Goal: Task Accomplishment & Management: Complete application form

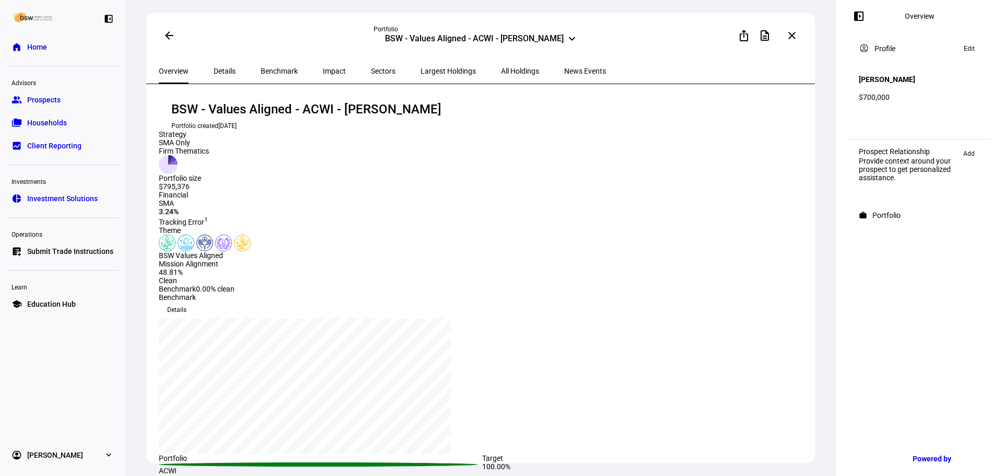
click at [73, 44] on link "home Home" at bounding box center [62, 47] width 113 height 21
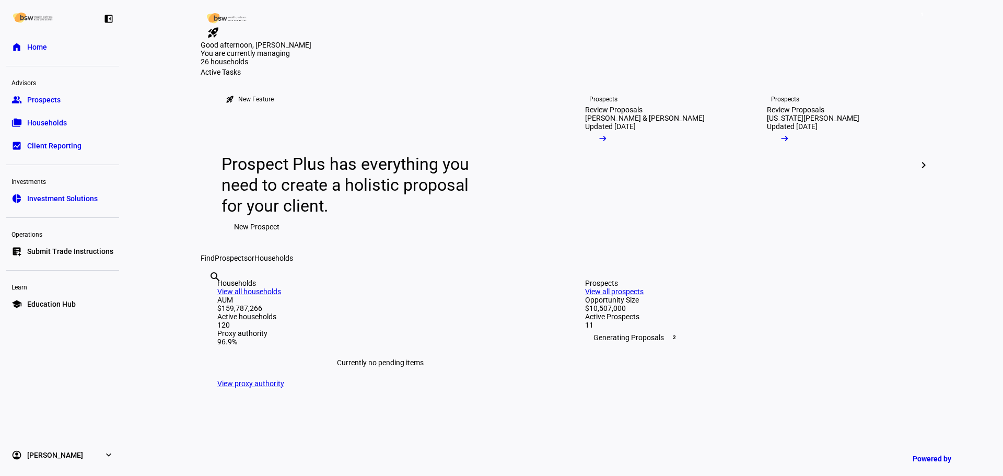
click at [78, 249] on span "Submit Trade Instructions" at bounding box center [70, 251] width 86 height 10
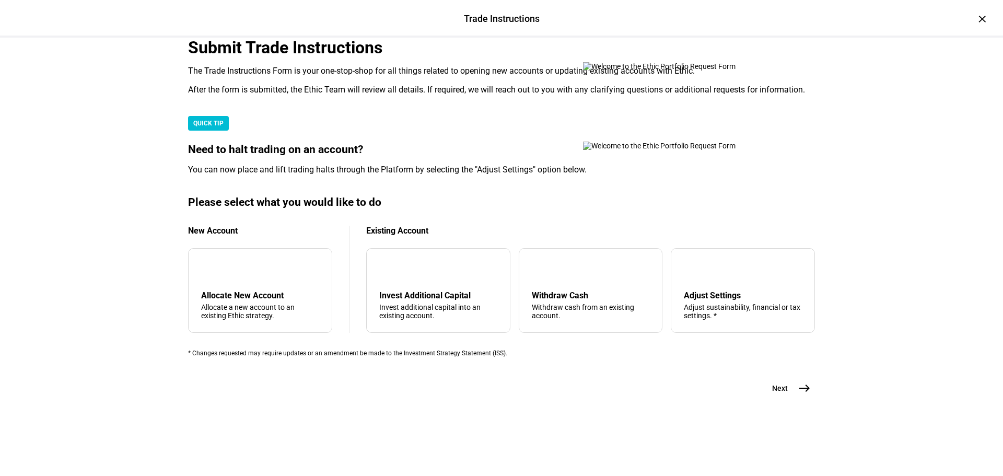
scroll to position [253, 0]
drag, startPoint x: 562, startPoint y: 269, endPoint x: 737, endPoint y: 391, distance: 213.5
click at [562, 269] on div "arrow_upward Withdraw Cash Withdraw cash from an existing account." at bounding box center [591, 290] width 144 height 85
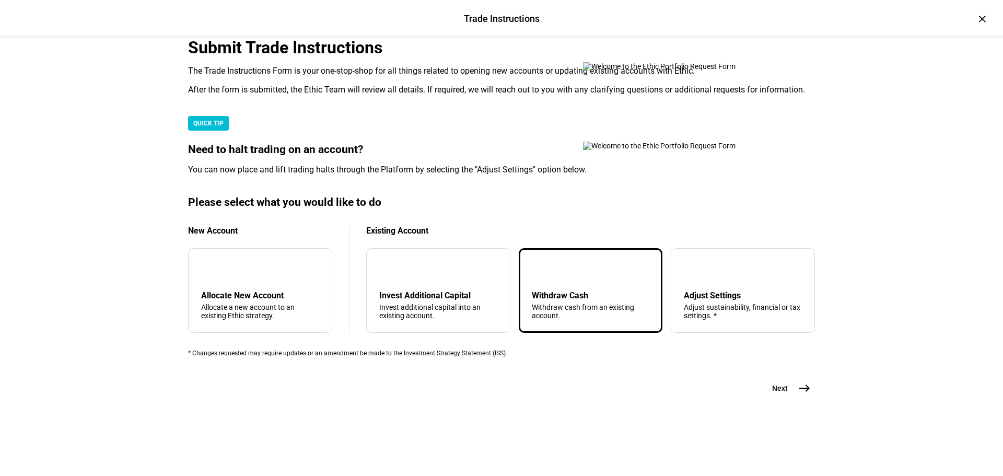
click at [801, 399] on span "east" at bounding box center [804, 388] width 21 height 21
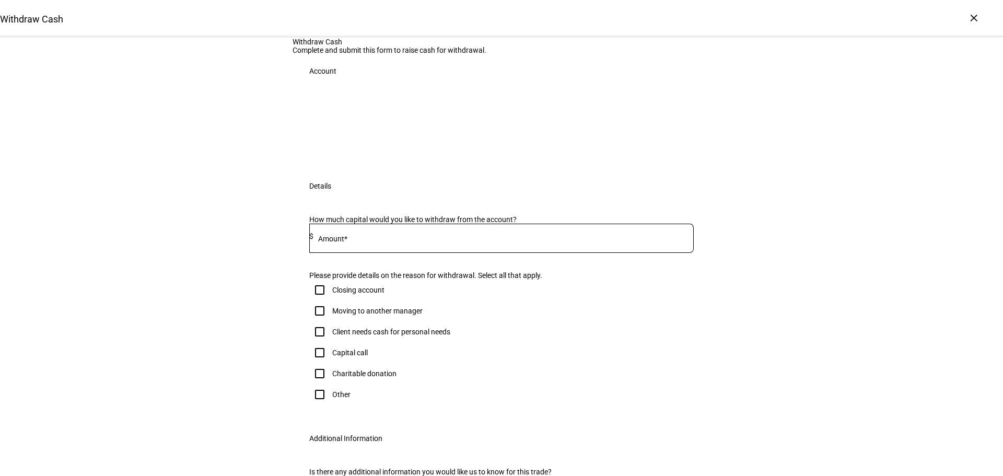
click at [216, 244] on div "Withdraw Cash Complete and submit this form to raise cash for withdrawal. Accou…" at bounding box center [501, 286] width 1003 height 497
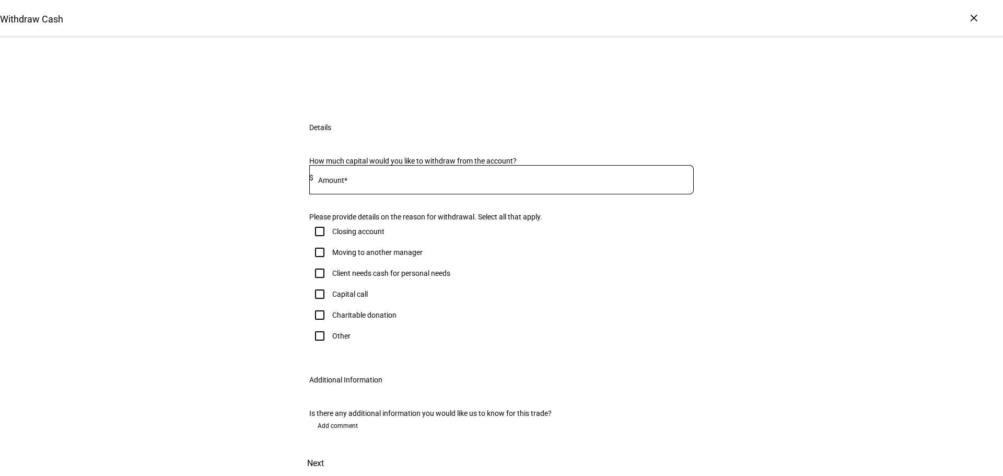
scroll to position [52, 0]
click at [416, 72] on input "Number" at bounding box center [501, 67] width 385 height 8
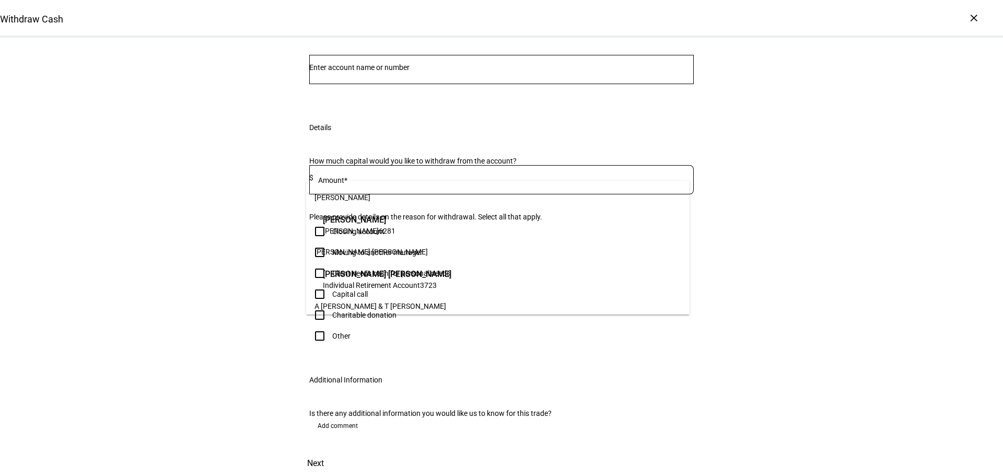
click at [215, 195] on div "Withdraw Cash Complete and submit this form to raise cash for withdrawal. Accou…" at bounding box center [501, 234] width 1003 height 484
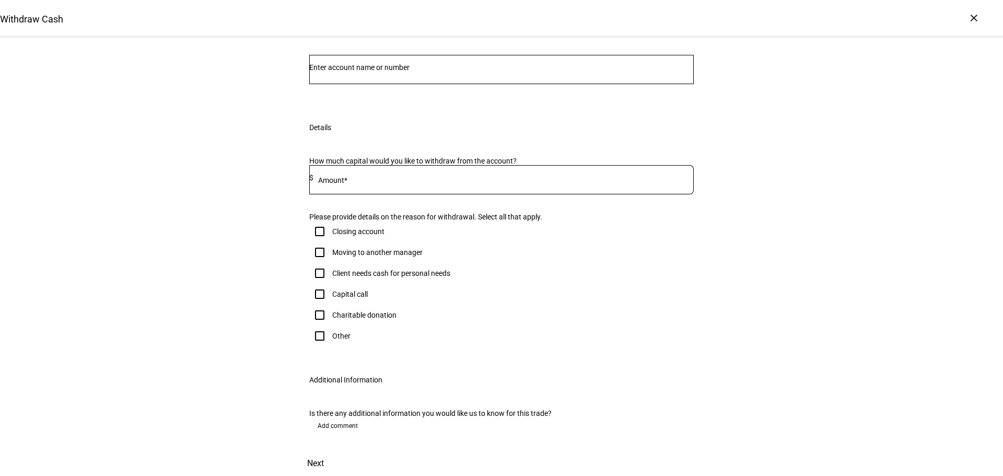
click at [529, 72] on input "Number" at bounding box center [501, 67] width 385 height 8
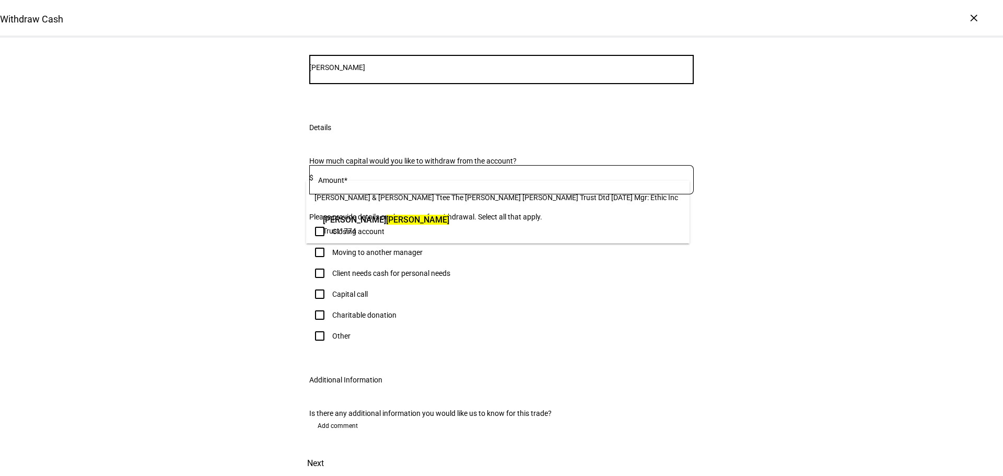
type input "[PERSON_NAME]"
click at [449, 216] on span "[PERSON_NAME]" at bounding box center [386, 220] width 126 height 12
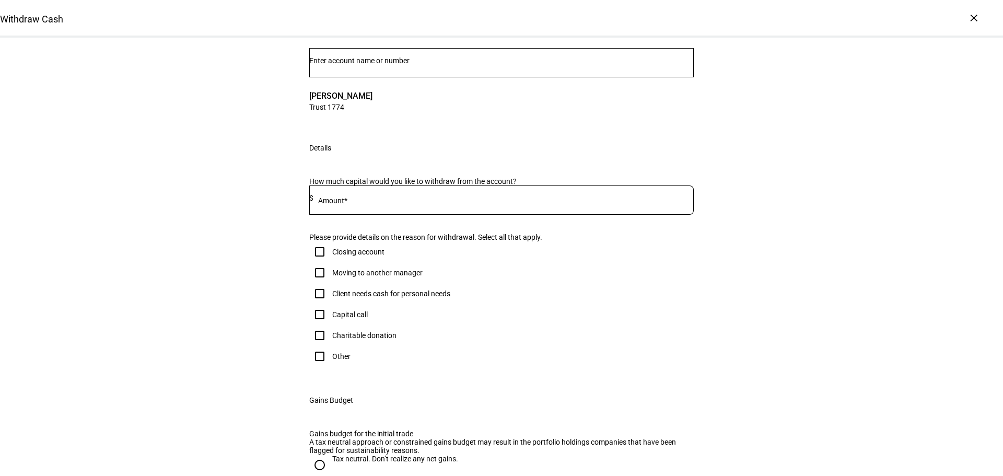
click at [397, 202] on input at bounding box center [503, 198] width 380 height 8
type input "365,000"
click at [248, 294] on div "Withdraw Cash Complete and submit this form to raise cash for withdrawal. Accou…" at bounding box center [501, 320] width 1003 height 670
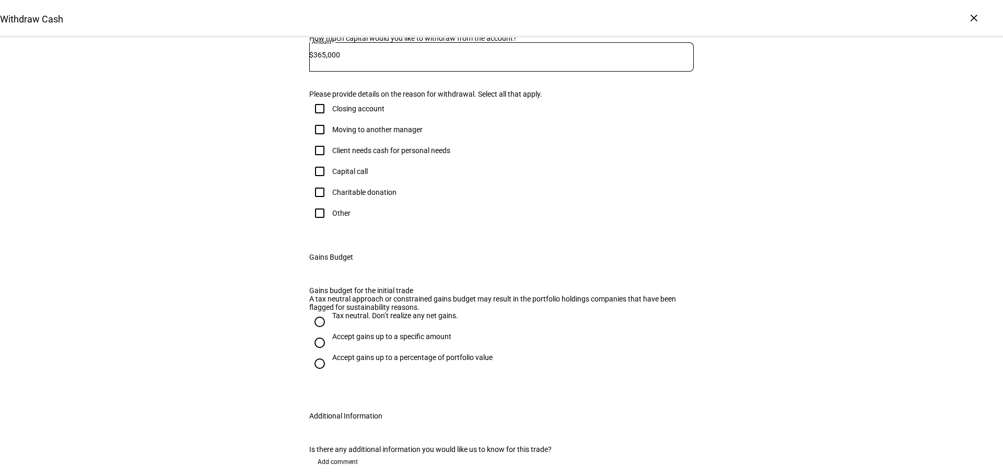
scroll to position [261, 0]
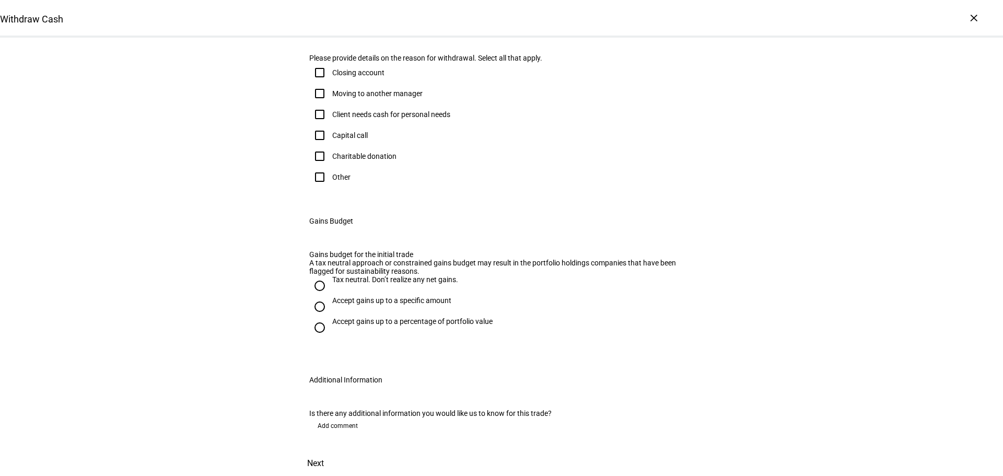
click at [275, 304] on div "Withdraw Cash Complete and submit this form to raise cash for withdrawal. Accou…" at bounding box center [501, 141] width 1003 height 670
drag, startPoint x: 283, startPoint y: 311, endPoint x: 213, endPoint y: 154, distance: 172.1
click at [213, 154] on div "Withdraw Cash Complete and submit this form to raise cash for withdrawal. Accou…" at bounding box center [501, 141] width 1003 height 670
click at [218, 156] on div "Withdraw Cash Complete and submit this form to raise cash for withdrawal. Accou…" at bounding box center [501, 141] width 1003 height 670
drag, startPoint x: 231, startPoint y: 149, endPoint x: 573, endPoint y: 300, distance: 373.7
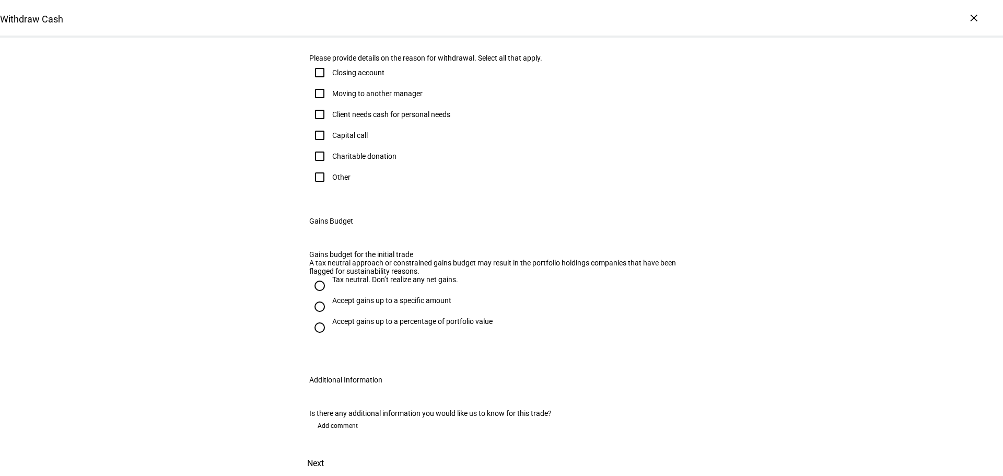
click at [573, 300] on div "Withdraw Cash Complete and submit this form to raise cash for withdrawal. Accou…" at bounding box center [501, 141] width 1003 height 670
click at [741, 270] on div "Withdraw Cash Complete and submit this form to raise cash for withdrawal. Accou…" at bounding box center [501, 141] width 1003 height 670
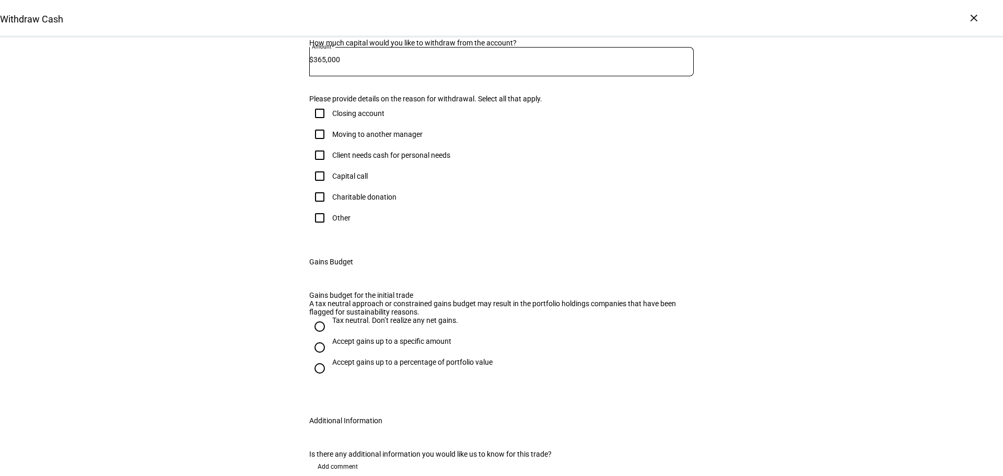
scroll to position [209, 0]
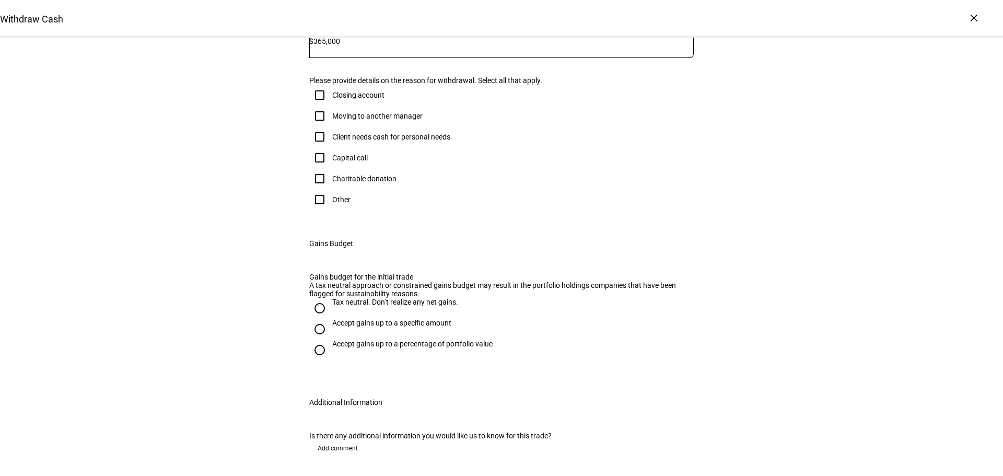
click at [401, 141] on div "Client needs cash for personal needs" at bounding box center [391, 137] width 118 height 8
click at [330, 147] on input "Client needs cash for personal needs" at bounding box center [319, 136] width 21 height 21
click at [401, 141] on div "Client needs cash for personal needs" at bounding box center [391, 137] width 118 height 8
click at [330, 147] on input "Client needs cash for personal needs" at bounding box center [319, 136] width 21 height 21
click at [398, 141] on div "Client needs cash for personal needs" at bounding box center [391, 137] width 118 height 8
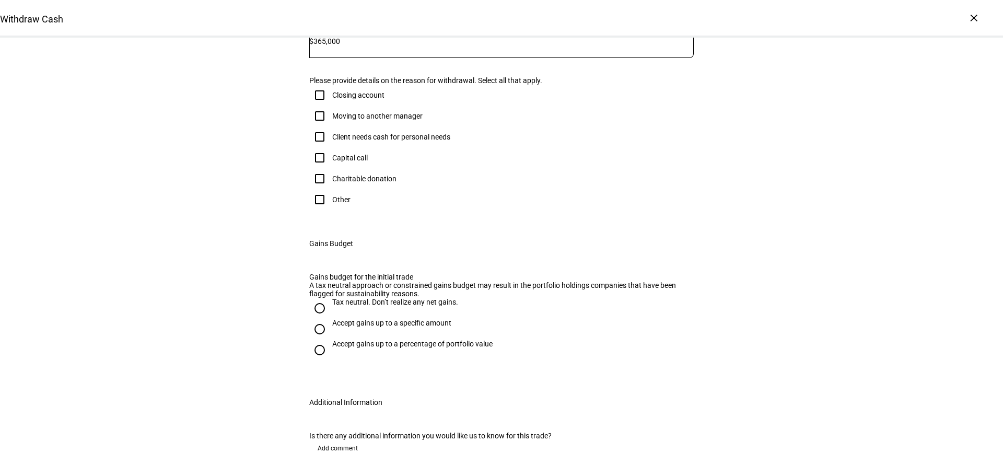
click at [330, 147] on input "Client needs cash for personal needs" at bounding box center [319, 136] width 21 height 21
checkbox input "true"
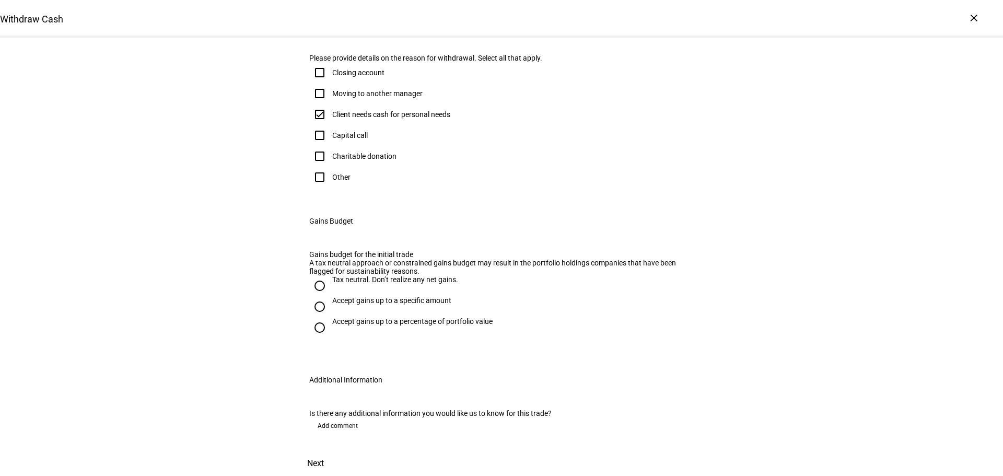
scroll to position [418, 0]
click at [375, 275] on div "Tax neutral. Don’t realize any net gains." at bounding box center [395, 284] width 126 height 19
click at [330, 275] on input "Tax neutral. Don’t realize any net gains." at bounding box center [319, 285] width 21 height 21
radio input "true"
click at [376, 275] on div "Tax neutral. Don’t realize any net gains." at bounding box center [395, 279] width 126 height 8
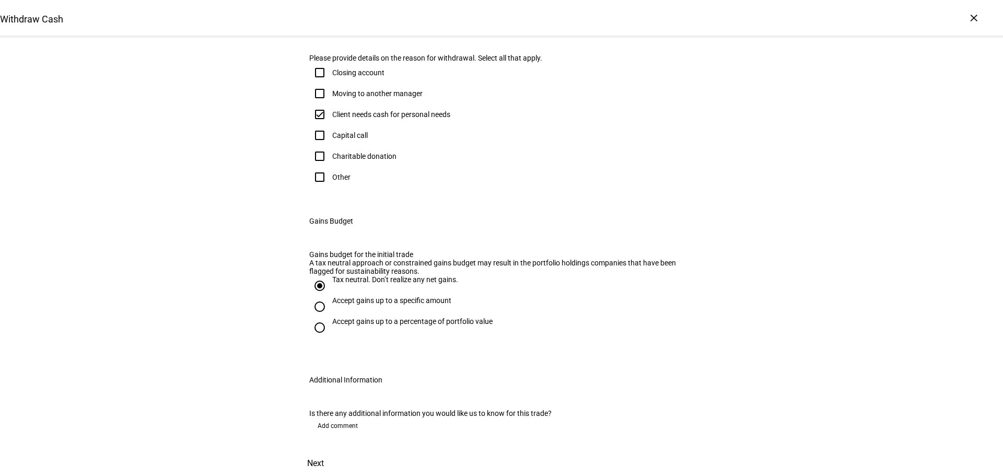
click at [330, 275] on input "Tax neutral. Don’t realize any net gains." at bounding box center [319, 285] width 21 height 21
click at [344, 417] on span "Add comment" at bounding box center [338, 425] width 40 height 17
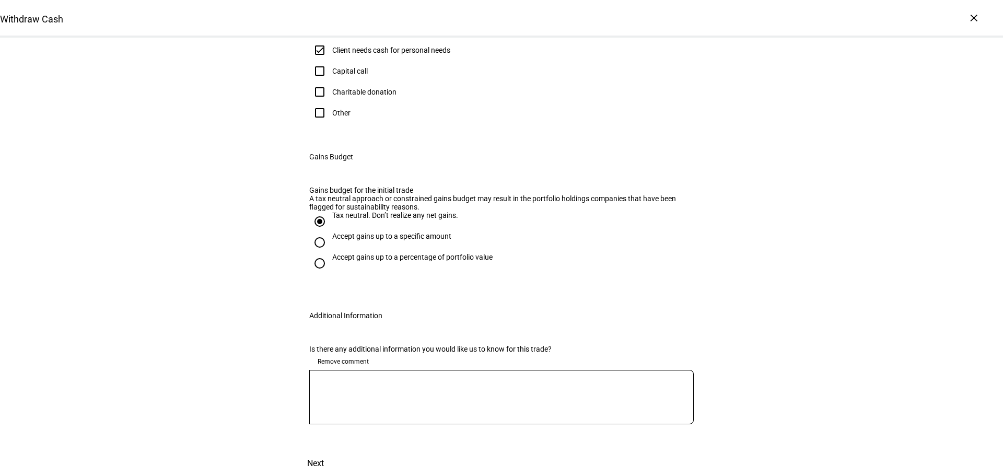
click at [377, 416] on textarea at bounding box center [501, 397] width 385 height 38
type textarea "I"
click at [339, 451] on span at bounding box center [316, 463] width 46 height 25
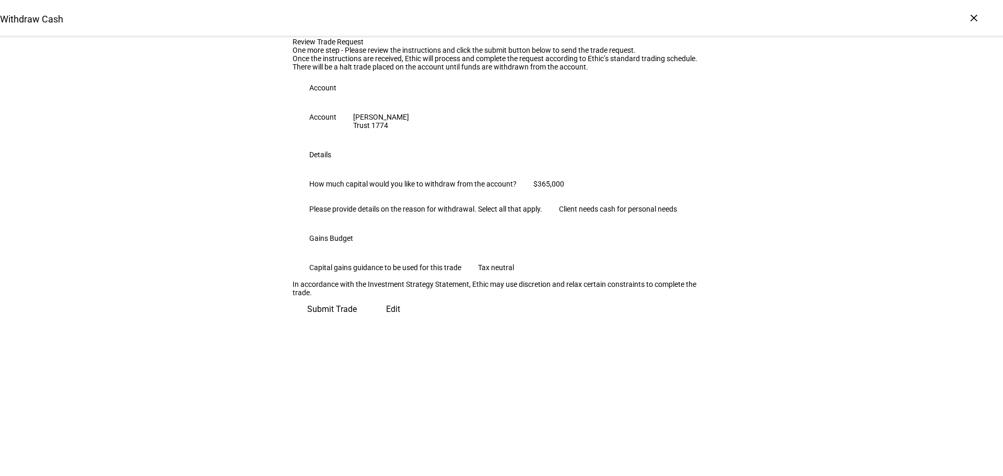
scroll to position [106, 0]
drag, startPoint x: 605, startPoint y: 352, endPoint x: 264, endPoint y: 68, distance: 443.3
click at [264, 68] on div "Review Trade Request One more step - Please review the instructions and click t…" at bounding box center [501, 180] width 1003 height 284
click at [266, 74] on div "Review Trade Request One more step - Please review the instructions and click t…" at bounding box center [501, 180] width 1003 height 284
drag, startPoint x: 358, startPoint y: 72, endPoint x: 732, endPoint y: 397, distance: 495.5
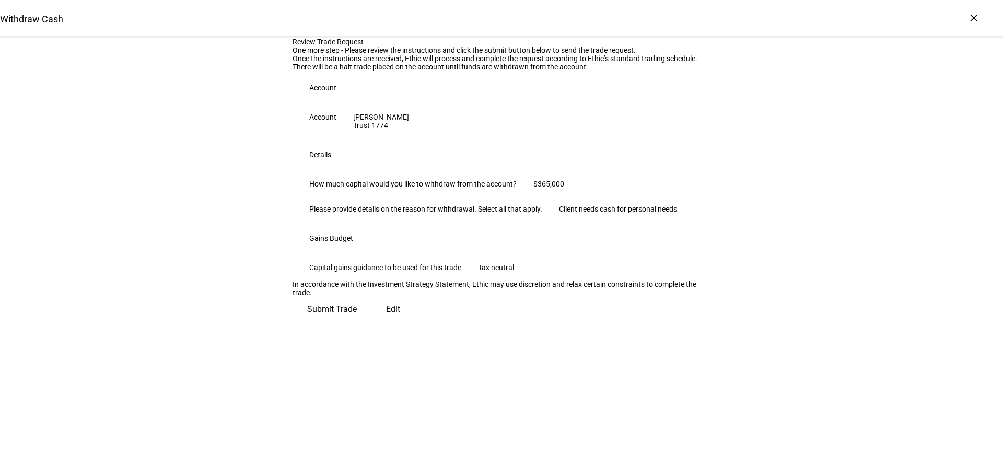
click at [732, 322] on div "Review Trade Request One more step - Please review the instructions and click t…" at bounding box center [501, 180] width 1003 height 284
click at [357, 322] on span "Submit Trade" at bounding box center [332, 309] width 50 height 25
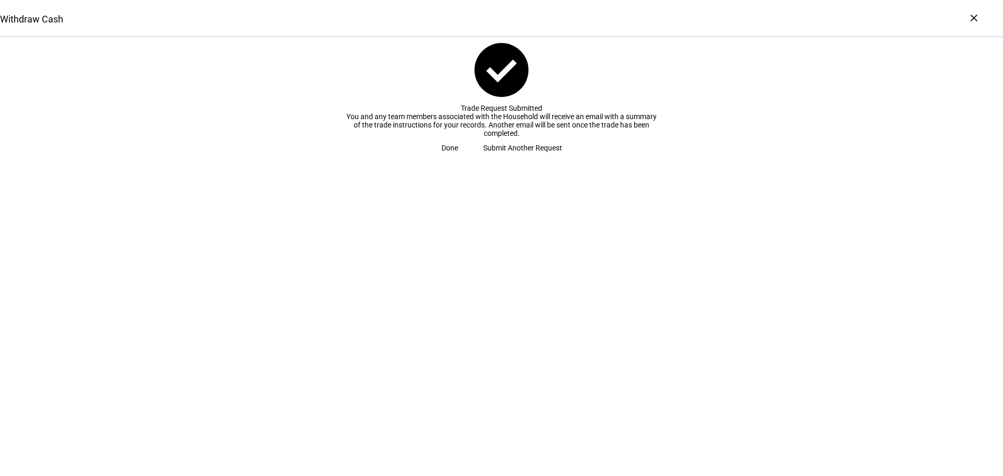
click at [458, 158] on span "Done" at bounding box center [449, 147] width 17 height 21
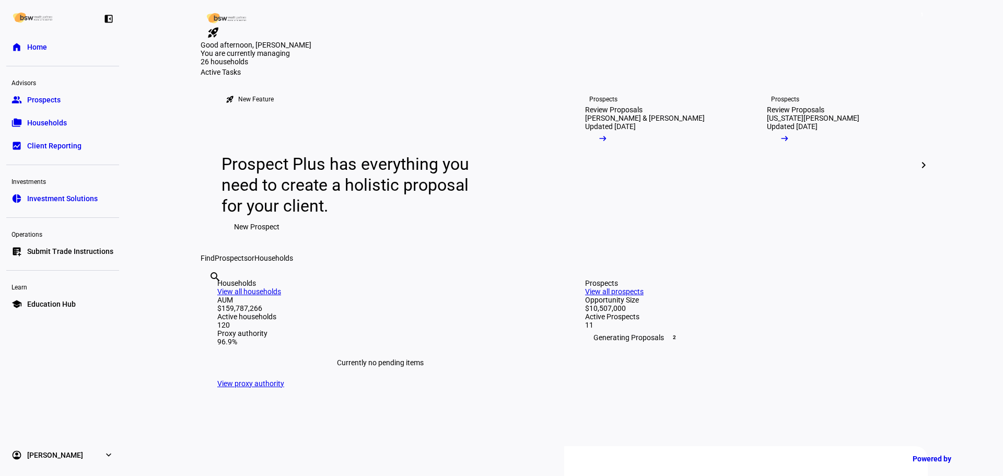
click at [923, 19] on span "1" at bounding box center [922, 14] width 8 height 8
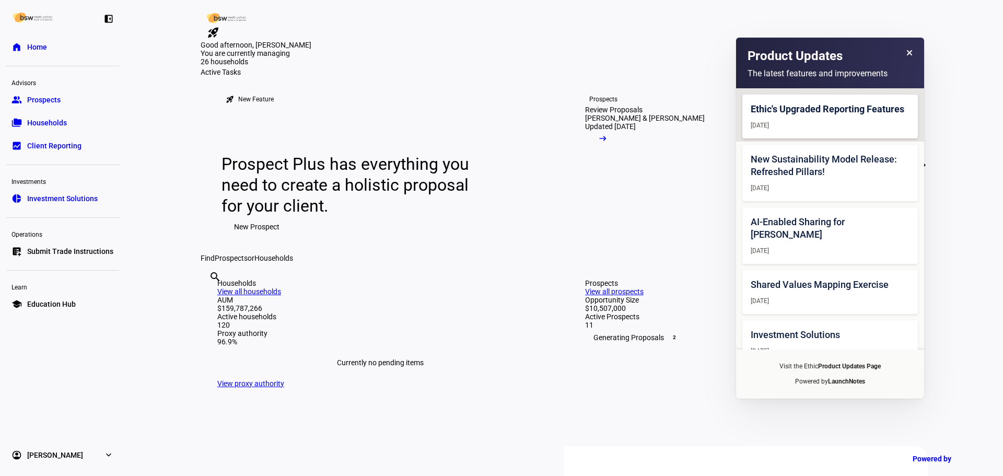
click at [226, 24] on link "rocket_launch" at bounding box center [213, 32] width 25 height 17
